Goal: Check status

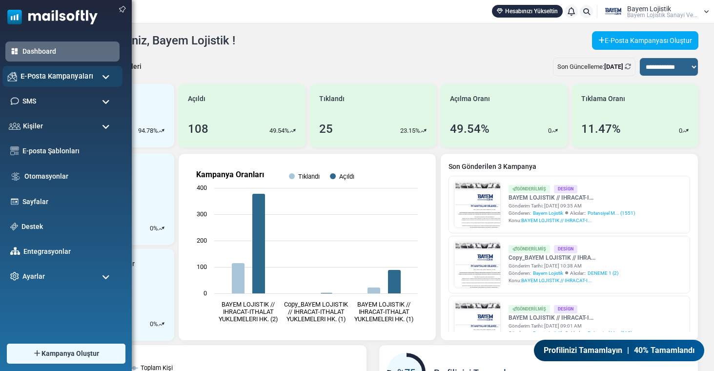
click at [78, 76] on span "E-Posta Kampanyaları" at bounding box center [57, 76] width 73 height 11
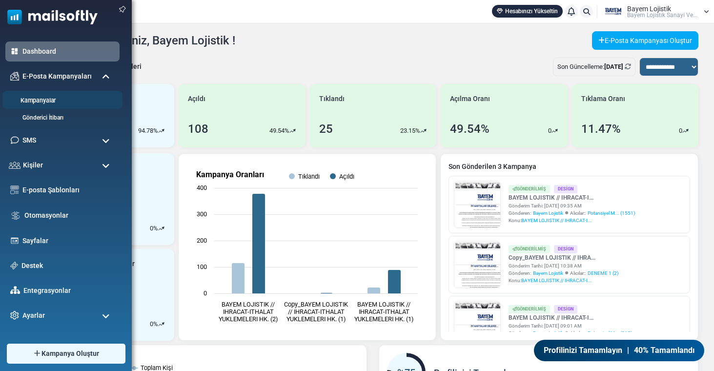
click at [70, 103] on link "Kampanyalar" at bounding box center [60, 100] width 117 height 9
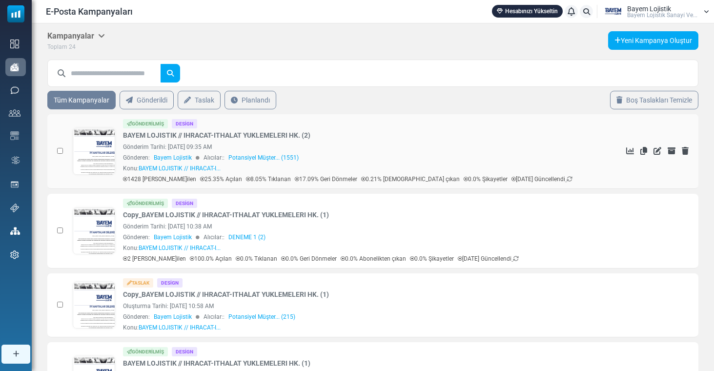
click at [99, 154] on link at bounding box center [94, 178] width 42 height 101
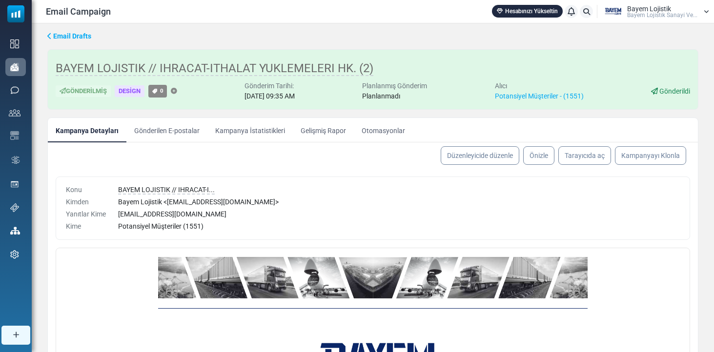
click at [222, 129] on link "Kampanya İstatistikleri" at bounding box center [249, 130] width 85 height 24
